Goal: Task Accomplishment & Management: Complete application form

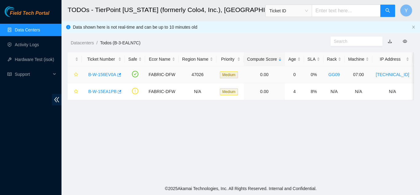
click at [105, 74] on link "B-W-156EV0A" at bounding box center [102, 74] width 28 height 5
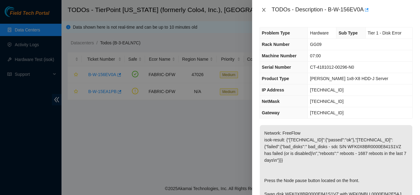
click at [264, 10] on icon "close" at bounding box center [263, 10] width 3 height 4
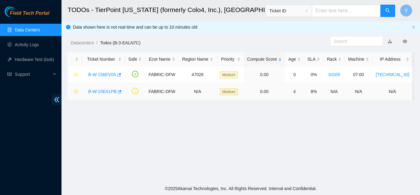
click at [104, 91] on link "B-W-15EA1PB" at bounding box center [102, 91] width 28 height 5
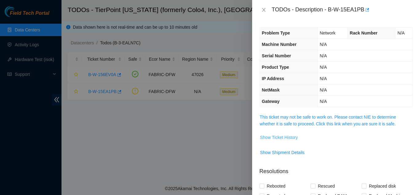
click at [276, 138] on span "Show Ticket History" at bounding box center [279, 137] width 38 height 7
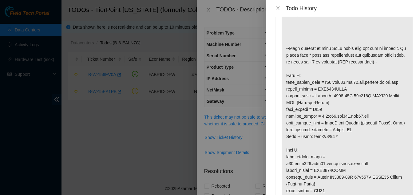
scroll to position [101, 0]
click at [279, 6] on icon "close" at bounding box center [278, 8] width 5 height 5
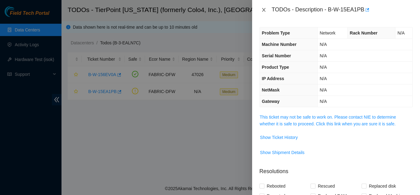
click at [262, 8] on icon "close" at bounding box center [264, 9] width 5 height 5
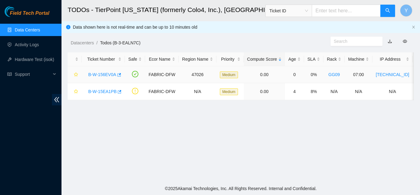
click at [103, 72] on link "B-W-156EV0A" at bounding box center [102, 74] width 28 height 5
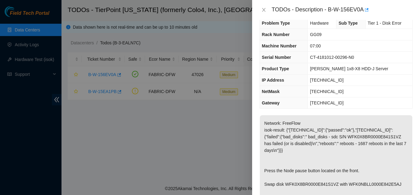
scroll to position [0, 0]
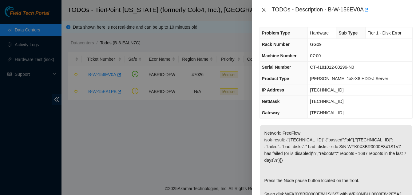
click at [264, 10] on icon "close" at bounding box center [263, 10] width 3 height 4
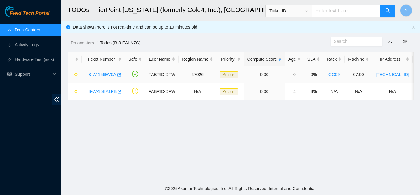
click at [103, 74] on link "B-W-156EV0A" at bounding box center [102, 74] width 28 height 5
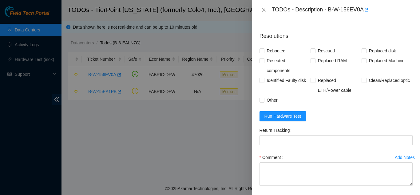
scroll to position [282, 0]
click at [288, 115] on span "Run Hardware Test" at bounding box center [283, 115] width 37 height 7
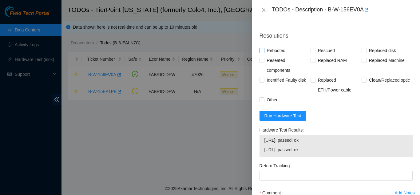
click at [264, 51] on input "Rebooted" at bounding box center [262, 50] width 4 height 4
checkbox input "true"
click at [313, 50] on input "Rescued" at bounding box center [313, 50] width 4 height 4
checkbox input "true"
drag, startPoint x: 261, startPoint y: 101, endPoint x: 267, endPoint y: 99, distance: 5.7
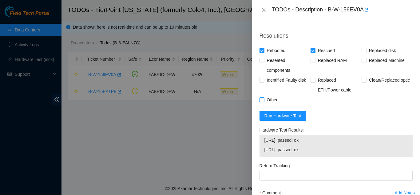
click at [262, 101] on input "Other" at bounding box center [262, 99] width 4 height 4
checkbox input "true"
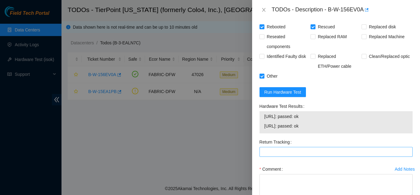
scroll to position [344, 0]
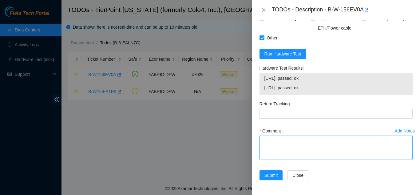
click at [274, 143] on textarea "Comment" at bounding box center [336, 147] width 153 height 23
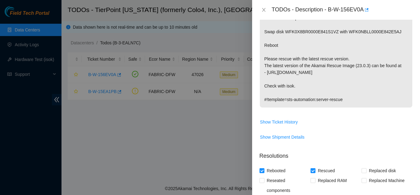
scroll to position [129, 0]
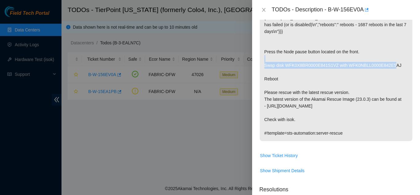
drag, startPoint x: 265, startPoint y: 66, endPoint x: 393, endPoint y: 65, distance: 127.8
click at [393, 65] on p "Network: FreeFlow isok-result: {"23.202.88.243":{"passed":"ok"},"23.202.88.242"…" at bounding box center [336, 68] width 153 height 145
copy p "Swap disk WFK0X8BR0000E841S1VZ with WFK0NBLL0000E842E5AJ"
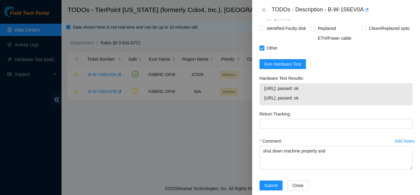
scroll to position [344, 0]
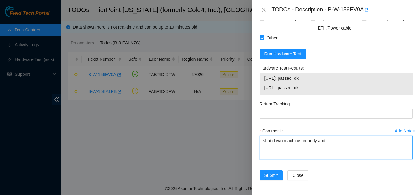
click at [334, 142] on textarea "shut down machine properly and" at bounding box center [336, 147] width 153 height 23
paste textarea "Swap disk WFK0X8BR0000E841S1VZ with WFK0NBLL0000E842E5AJ"
click at [327, 149] on textarea "shut down machine properly and Swap disk WFK0X8BR0000E841S1VZ with WFK0NBLL0000…" at bounding box center [336, 147] width 153 height 23
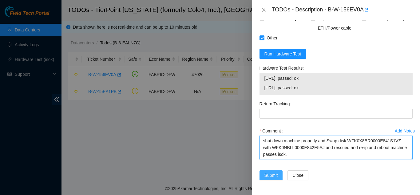
type textarea "shut down machine properly and Swap disk WFK0X8BR0000E841S1VZ with WFK0NBLL0000…"
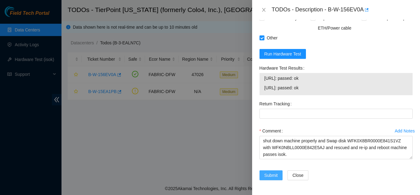
click at [271, 174] on span "Submit" at bounding box center [272, 175] width 14 height 7
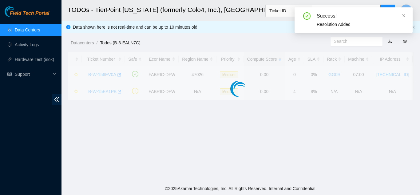
scroll to position [189, 0]
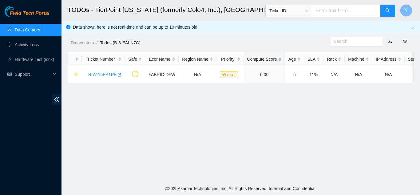
click at [35, 29] on link "Data Centers" at bounding box center [27, 29] width 25 height 5
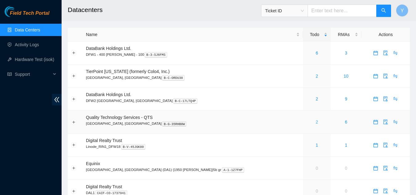
click at [316, 124] on link "2" at bounding box center [317, 121] width 2 height 5
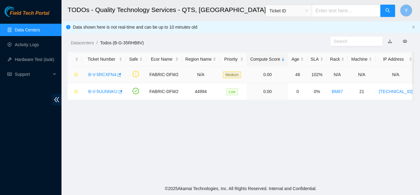
click at [95, 74] on link "B-V-5RCXFN4" at bounding box center [102, 74] width 28 height 5
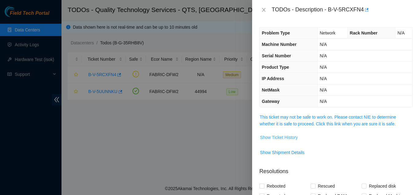
click at [282, 139] on span "Show Ticket History" at bounding box center [279, 137] width 38 height 7
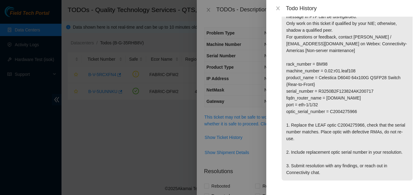
scroll to position [57, 0]
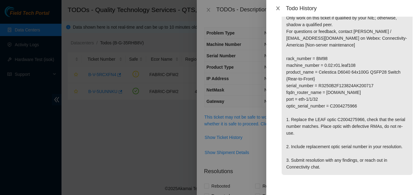
click at [278, 9] on icon "close" at bounding box center [278, 8] width 5 height 5
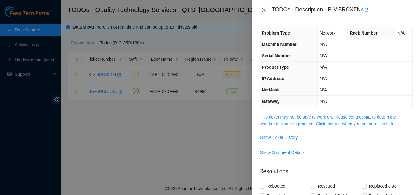
click at [264, 10] on icon "close" at bounding box center [264, 9] width 5 height 5
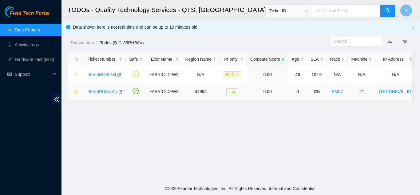
click at [105, 90] on link "B-V-5UUNNKU" at bounding box center [102, 91] width 29 height 5
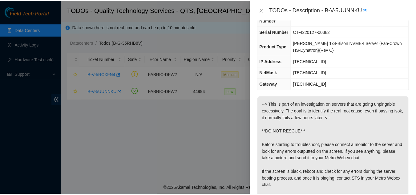
scroll to position [0, 0]
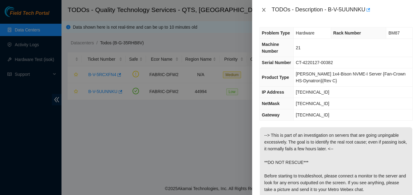
click at [264, 9] on icon "close" at bounding box center [263, 10] width 3 height 4
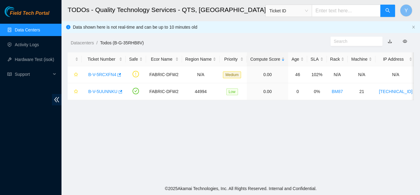
click at [32, 30] on link "Data Centers" at bounding box center [27, 29] width 25 height 5
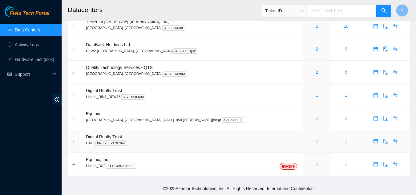
scroll to position [19, 0]
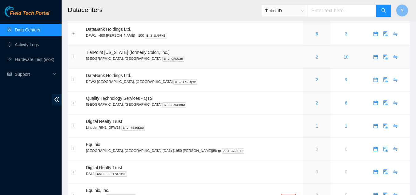
click at [316, 56] on link "2" at bounding box center [317, 56] width 2 height 5
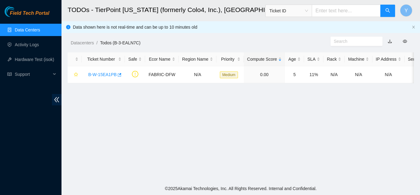
click at [40, 32] on link "Data Centers" at bounding box center [27, 29] width 25 height 5
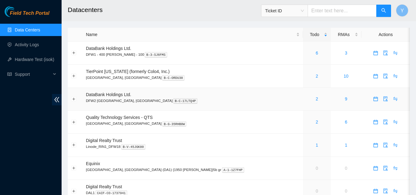
click at [306, 99] on div "2" at bounding box center [316, 98] width 21 height 7
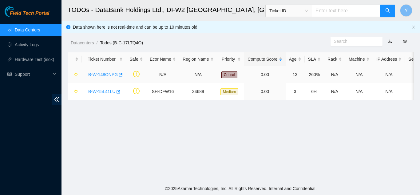
click at [102, 73] on link "B-W-148ONPG" at bounding box center [103, 74] width 30 height 5
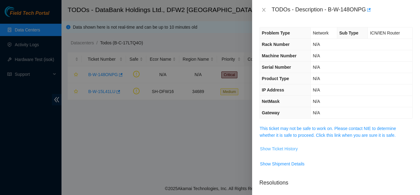
click at [276, 148] on span "Show Ticket History" at bounding box center [279, 148] width 38 height 7
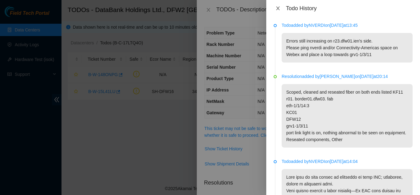
click at [279, 9] on icon "close" at bounding box center [277, 8] width 3 height 4
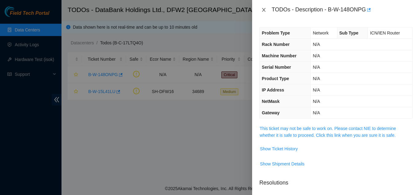
click at [264, 10] on icon "close" at bounding box center [264, 9] width 5 height 5
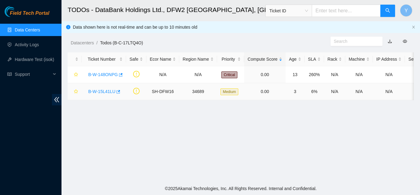
click at [101, 91] on link "B-W-15L41LU" at bounding box center [101, 91] width 27 height 5
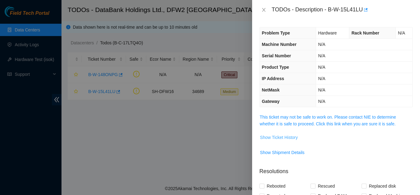
click at [265, 137] on span "Show Ticket History" at bounding box center [279, 137] width 38 height 7
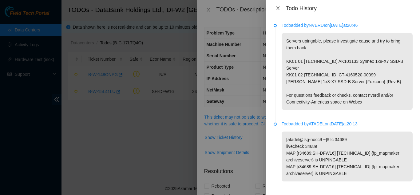
click at [278, 12] on div "Todo History" at bounding box center [344, 8] width 154 height 17
click at [279, 9] on icon "close" at bounding box center [278, 8] width 5 height 5
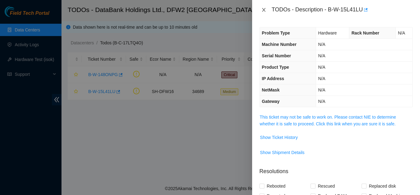
click at [264, 10] on icon "close" at bounding box center [263, 10] width 3 height 4
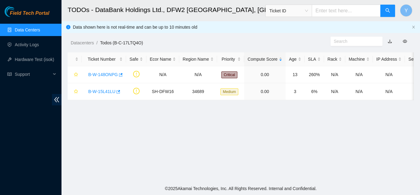
click at [36, 30] on link "Data Centers" at bounding box center [27, 29] width 25 height 5
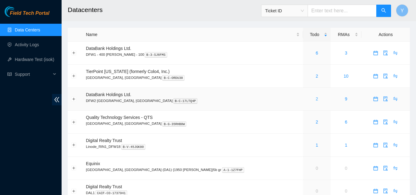
click at [316, 99] on link "2" at bounding box center [317, 98] width 2 height 5
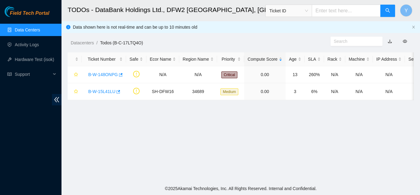
click at [32, 31] on link "Data Centers" at bounding box center [27, 29] width 25 height 5
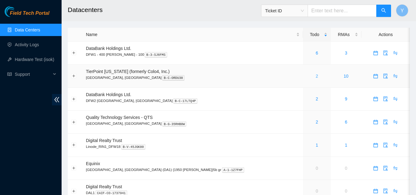
click at [316, 77] on link "2" at bounding box center [317, 76] width 2 height 5
click at [316, 99] on link "2" at bounding box center [317, 98] width 2 height 5
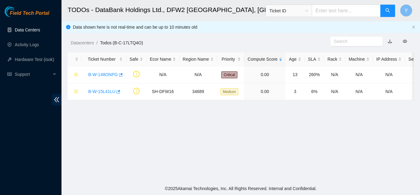
click at [29, 30] on link "Data Centers" at bounding box center [27, 29] width 25 height 5
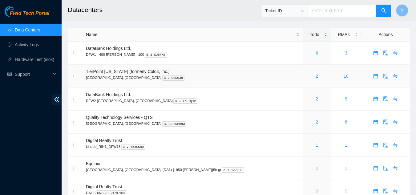
click at [306, 77] on div "2" at bounding box center [316, 76] width 21 height 7
click at [316, 77] on link "2" at bounding box center [317, 76] width 2 height 5
click at [316, 54] on link "6" at bounding box center [317, 52] width 2 height 5
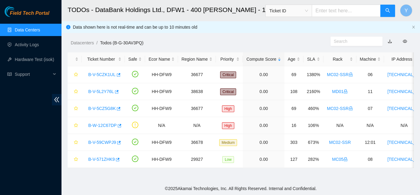
click at [40, 31] on link "Data Centers" at bounding box center [27, 29] width 25 height 5
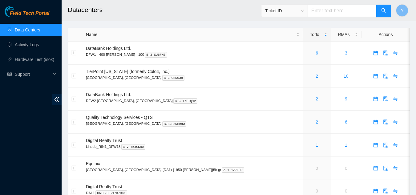
click at [33, 30] on link "Data Centers" at bounding box center [27, 29] width 25 height 5
click at [23, 30] on link "Data Centers" at bounding box center [27, 29] width 25 height 5
click at [316, 77] on link "2" at bounding box center [317, 76] width 2 height 5
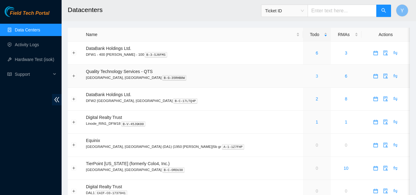
click at [316, 76] on link "3" at bounding box center [317, 76] width 2 height 5
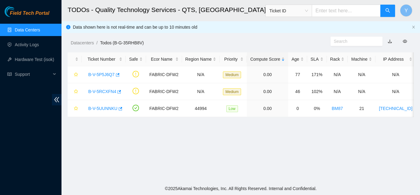
click at [36, 31] on link "Data Centers" at bounding box center [27, 29] width 25 height 5
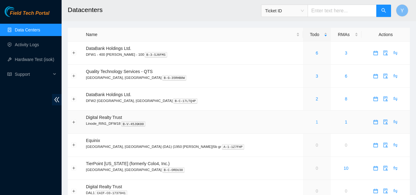
click at [316, 123] on link "1" at bounding box center [317, 121] width 2 height 5
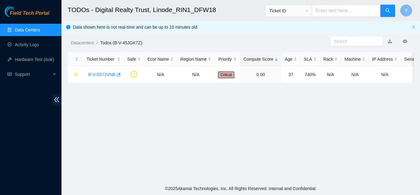
click at [25, 30] on link "Data Centers" at bounding box center [27, 29] width 25 height 5
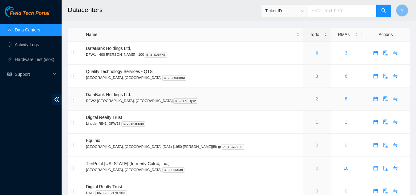
click at [316, 99] on link "2" at bounding box center [317, 98] width 2 height 5
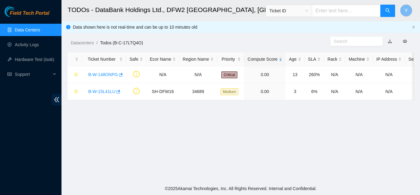
click at [35, 32] on link "Data Centers" at bounding box center [27, 29] width 25 height 5
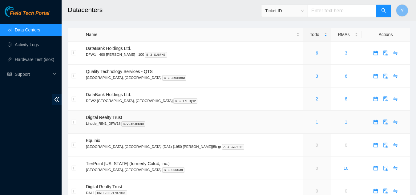
click at [316, 123] on link "1" at bounding box center [317, 121] width 2 height 5
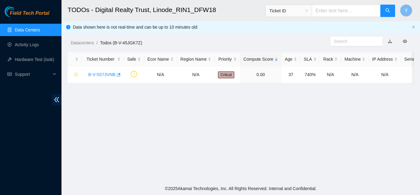
click at [34, 30] on link "Data Centers" at bounding box center [27, 29] width 25 height 5
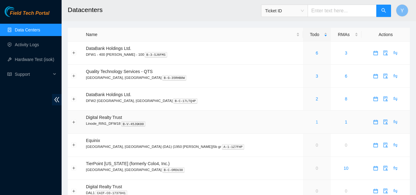
click at [316, 122] on link "1" at bounding box center [317, 121] width 2 height 5
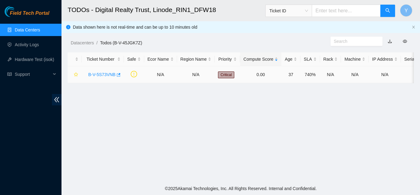
click at [99, 74] on link "B-V-5S73VNB" at bounding box center [101, 74] width 27 height 5
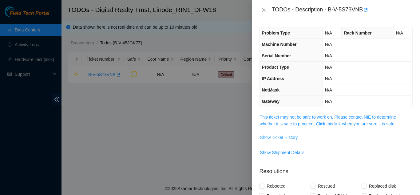
click at [290, 136] on span "Show Ticket History" at bounding box center [279, 137] width 38 height 7
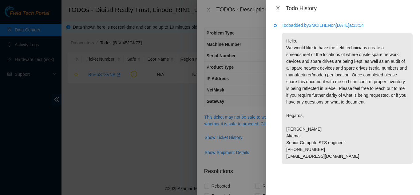
click at [278, 9] on icon "close" at bounding box center [278, 8] width 5 height 5
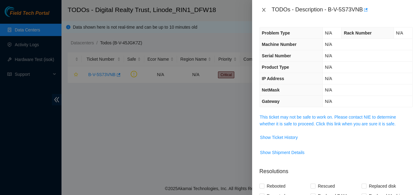
click at [264, 11] on icon "close" at bounding box center [264, 9] width 5 height 5
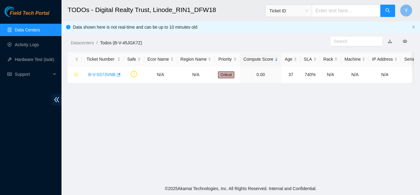
click at [32, 30] on link "Data Centers" at bounding box center [27, 29] width 25 height 5
